Goal: Navigation & Orientation: Find specific page/section

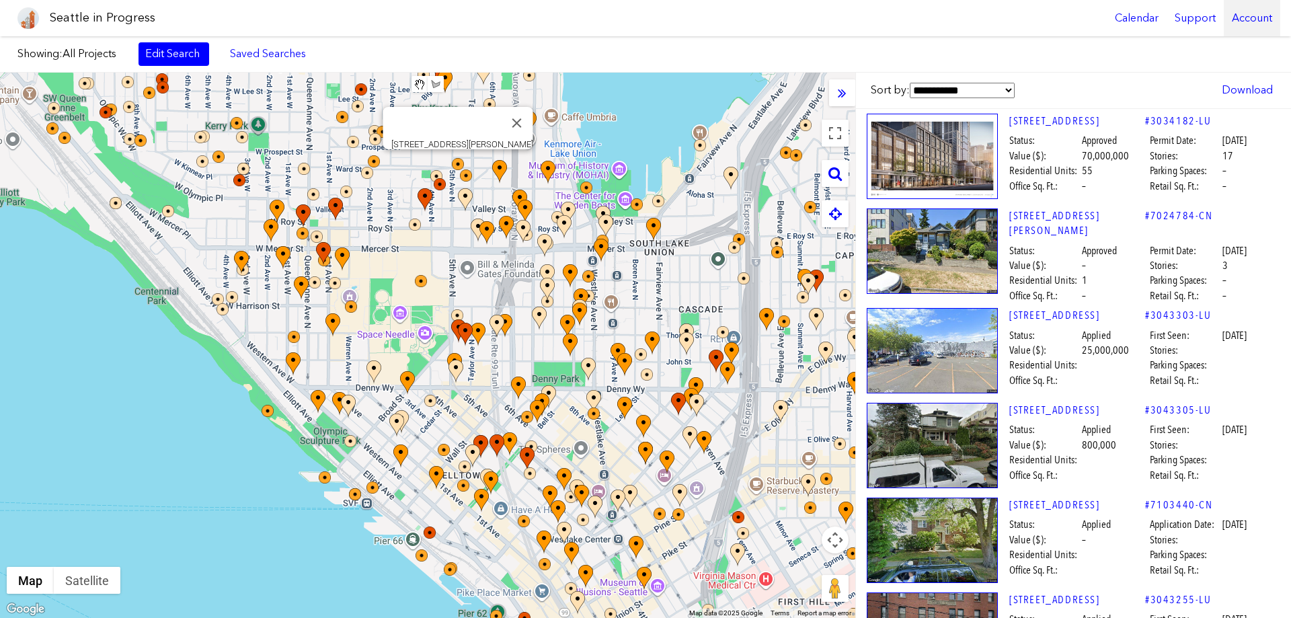
click at [1252, 16] on div "Account" at bounding box center [1252, 18] width 56 height 36
click at [1221, 80] on link "Account Details" at bounding box center [1213, 82] width 122 height 30
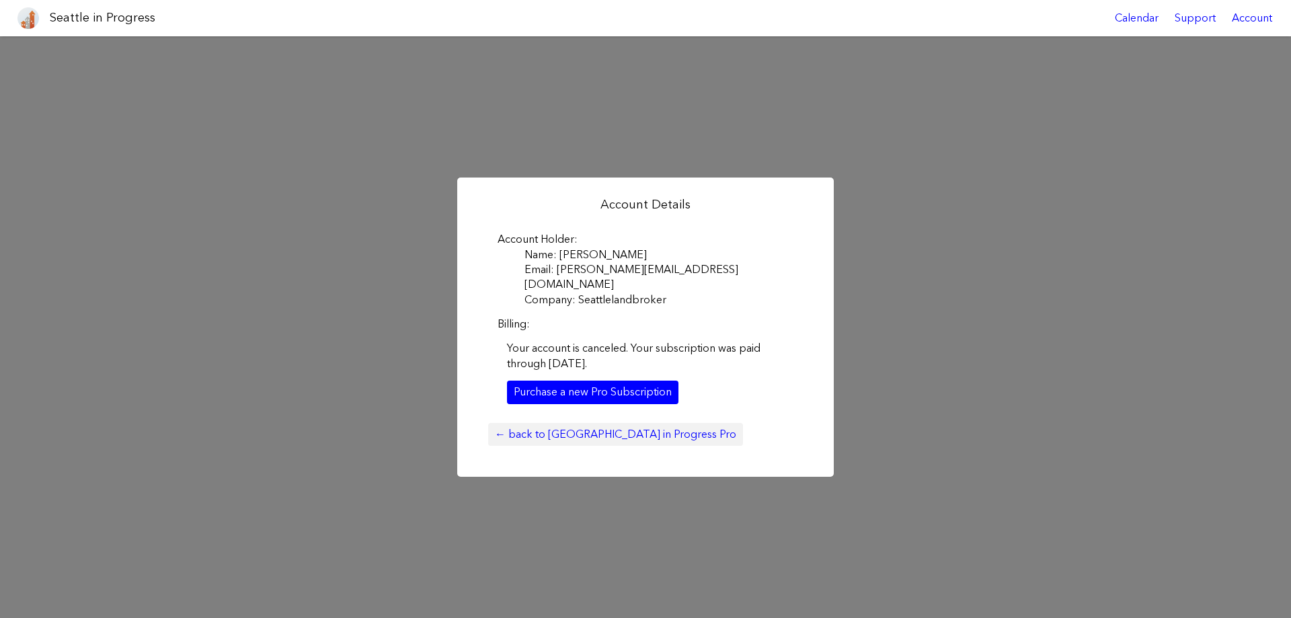
click at [580, 429] on link "← back to Seattle in Progress Pro" at bounding box center [615, 434] width 255 height 23
